Goal: Information Seeking & Learning: Learn about a topic

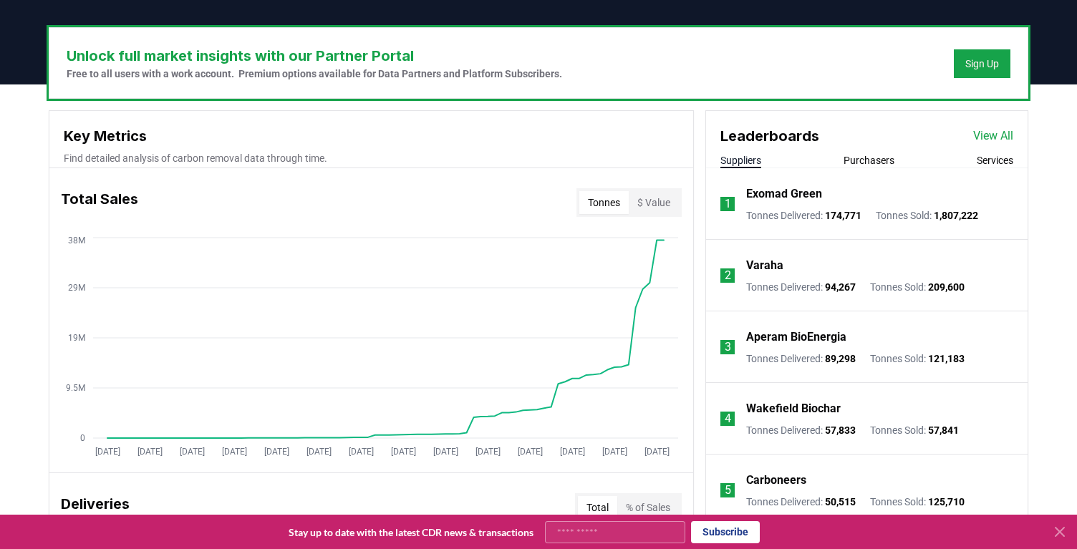
scroll to position [436, 0]
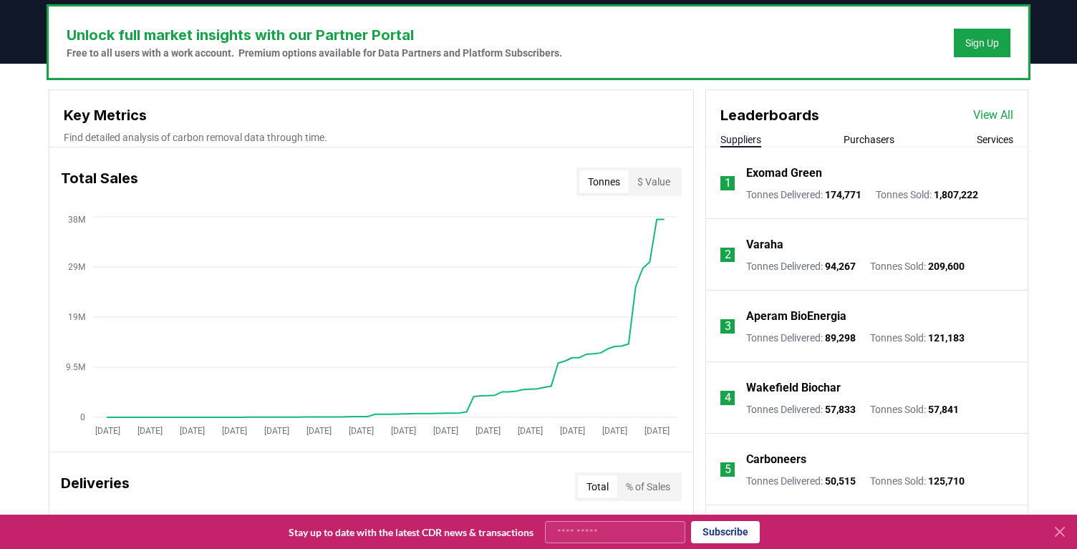
click at [873, 139] on button "Purchasers" at bounding box center [868, 139] width 51 height 14
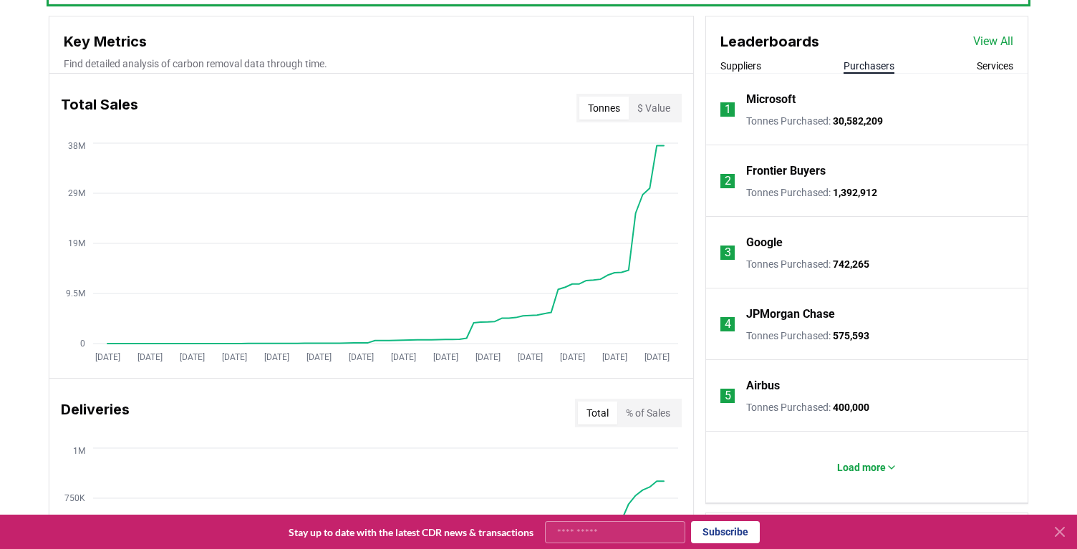
scroll to position [532, 0]
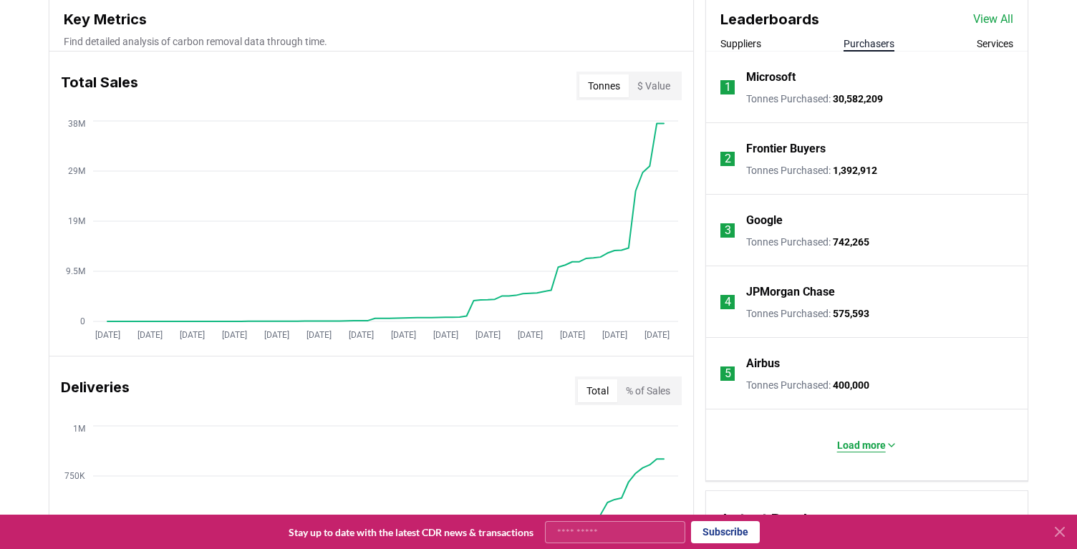
click at [869, 448] on p "Load more" at bounding box center [861, 445] width 49 height 14
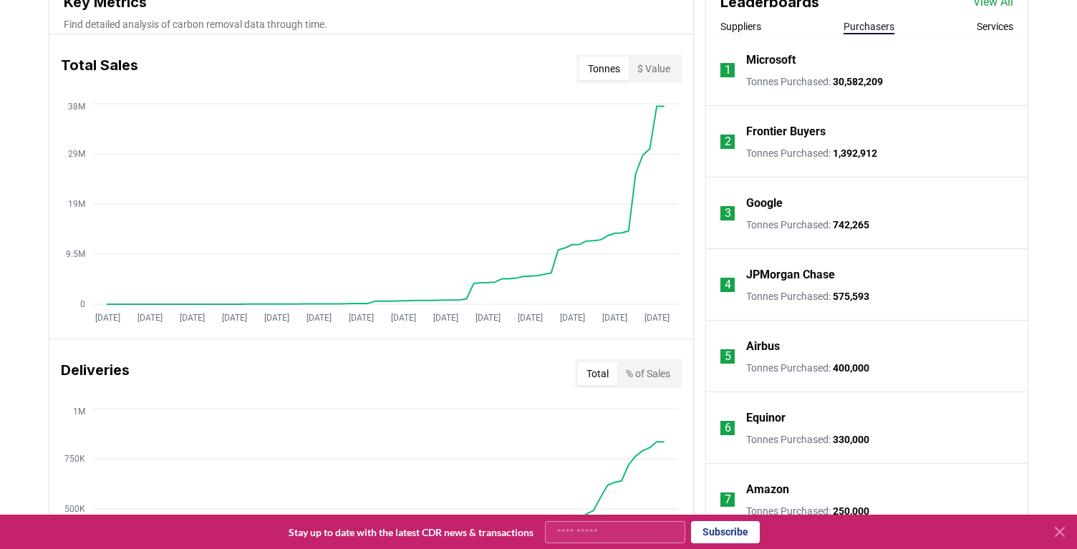
scroll to position [340, 0]
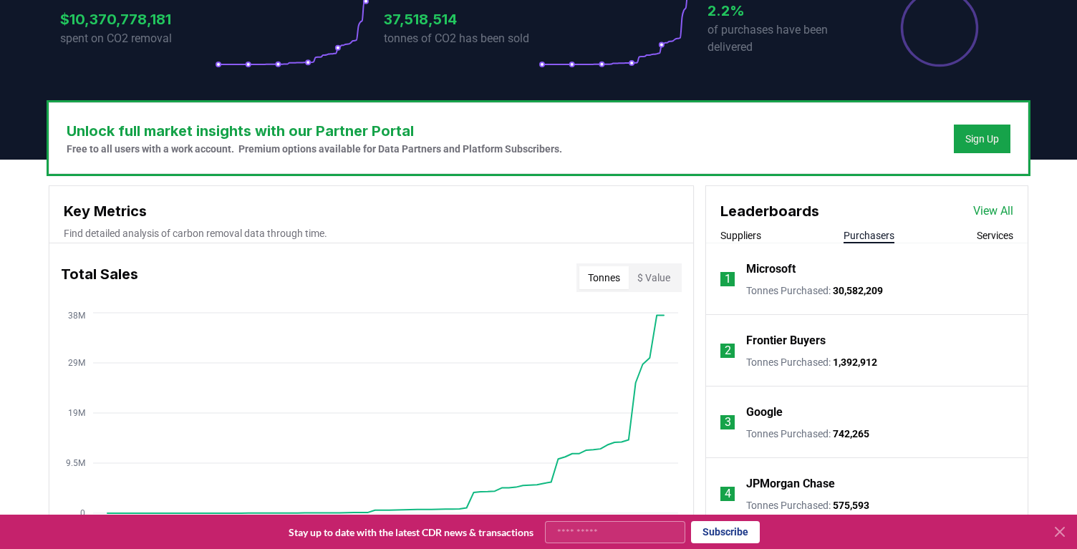
click at [998, 211] on link "View All" at bounding box center [993, 211] width 40 height 17
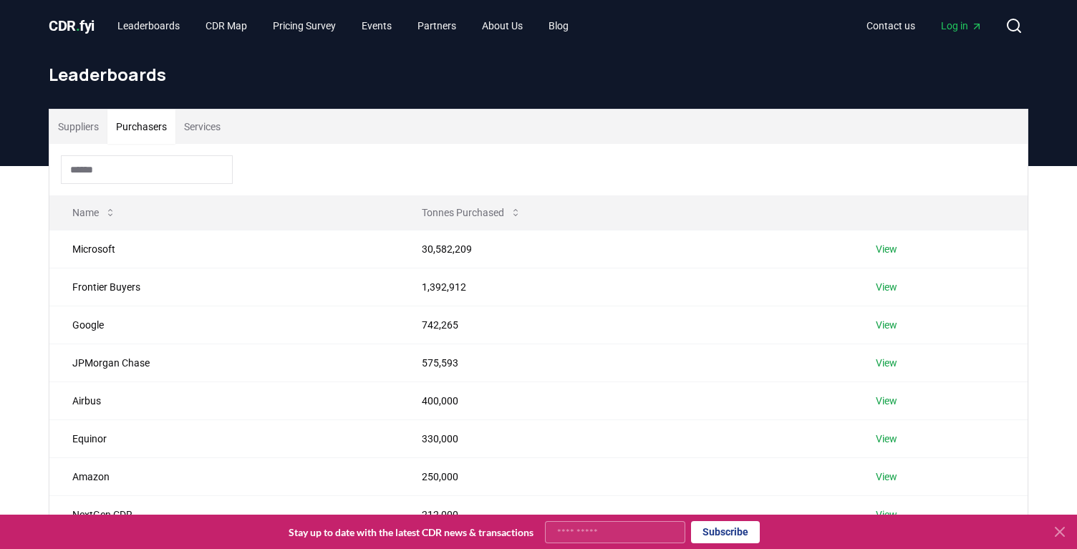
click at [155, 127] on button "Purchasers" at bounding box center [141, 127] width 68 height 34
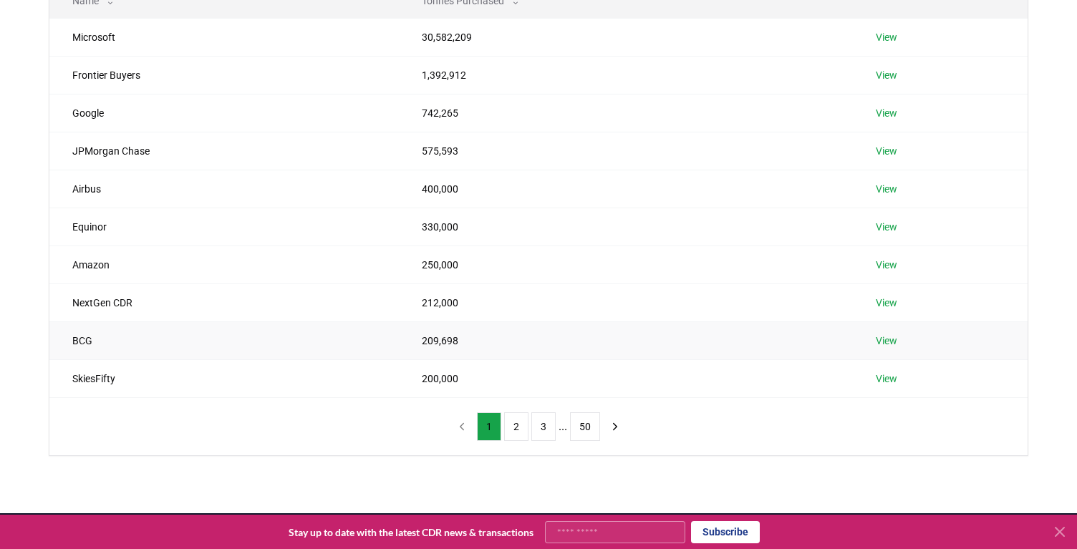
scroll to position [215, 0]
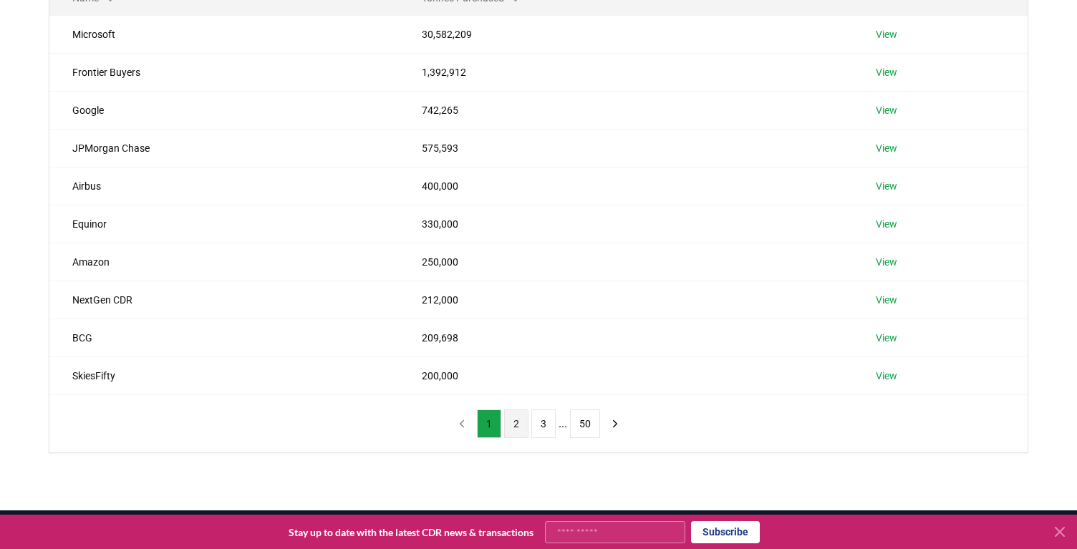
click at [518, 427] on button "2" at bounding box center [516, 424] width 24 height 29
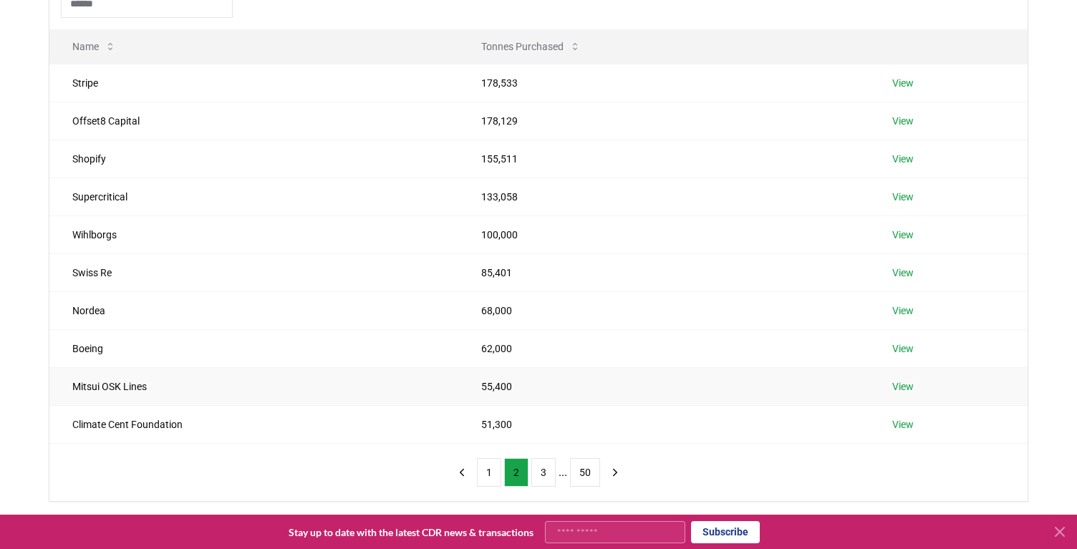
scroll to position [184, 0]
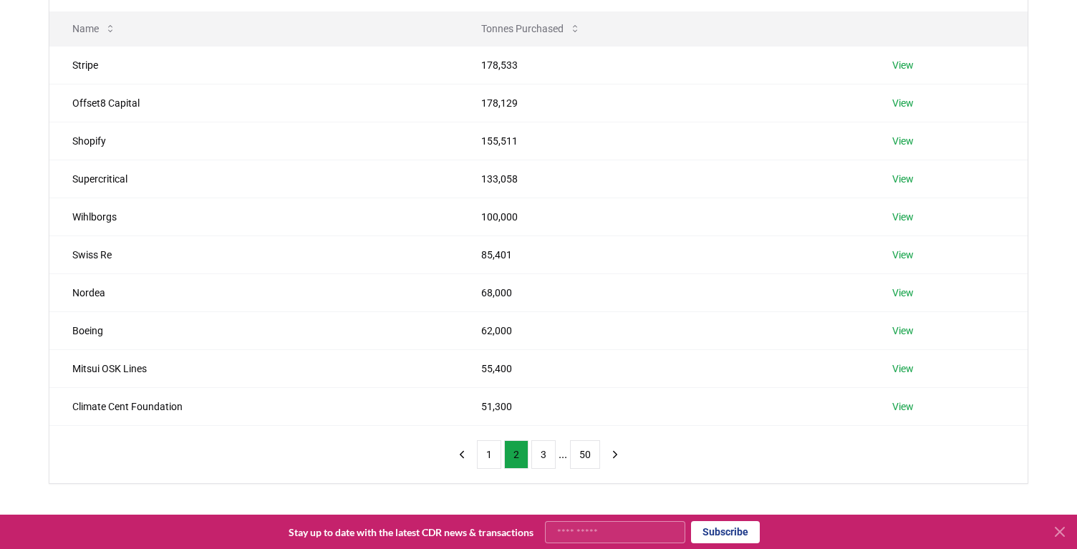
click at [1060, 32] on div "Suppliers Purchasers Services Name Tonnes Purchased Stripe 178,533 View Offset8…" at bounding box center [538, 261] width 1077 height 559
